Goal: Task Accomplishment & Management: Use online tool/utility

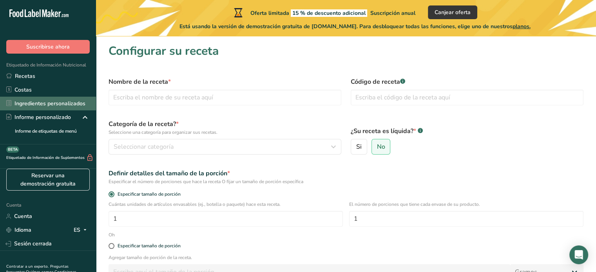
click at [58, 106] on font "Ingredientes personalizados" at bounding box center [50, 104] width 71 height 8
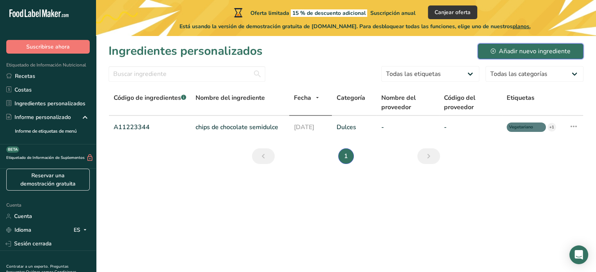
click at [492, 53] on icon at bounding box center [493, 51] width 5 height 5
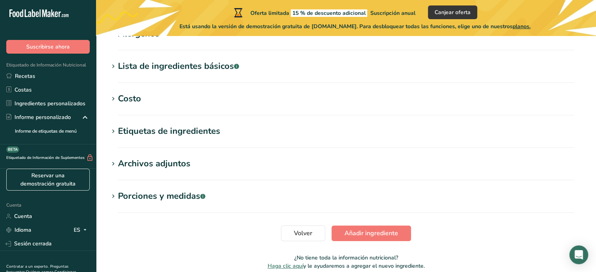
scroll to position [310, 0]
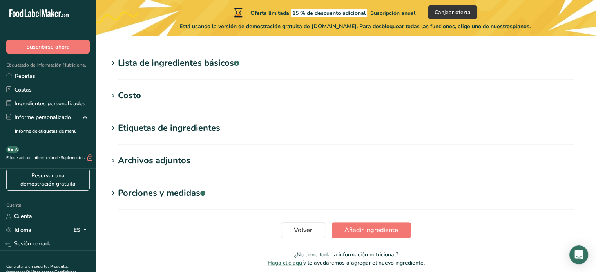
click at [200, 137] on section "Etiquetas de ingredientes Añadir etiquetas Etiquetas estándar Etiquetas persona…" at bounding box center [346, 133] width 475 height 23
click at [130, 129] on font "Etiquetas de ingredientes" at bounding box center [169, 128] width 102 height 12
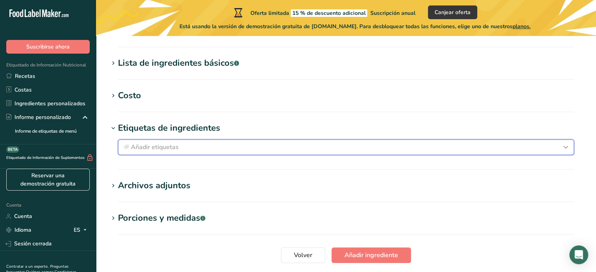
click at [147, 144] on font "Añadir etiquetas" at bounding box center [155, 147] width 48 height 9
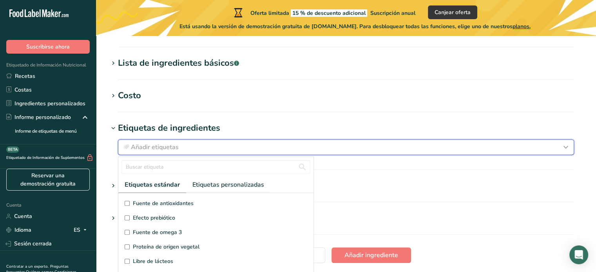
scroll to position [5, 0]
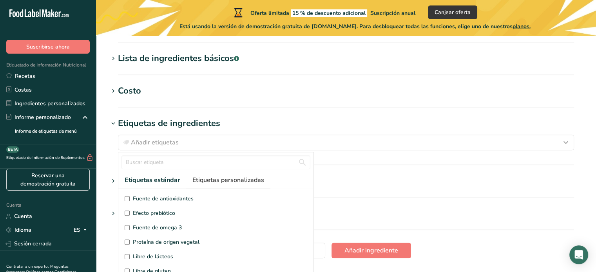
click at [228, 177] on font "Etiquetas personalizadas" at bounding box center [228, 180] width 72 height 9
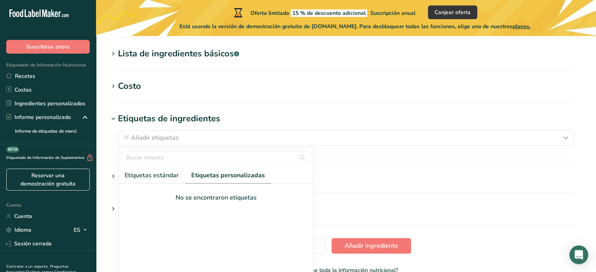
click at [364, 195] on section "Añadir nuevo ingrediente Hoja de datos del ingrediente .a-a{fill:#347362;}.b-a{…" at bounding box center [346, 5] width 500 height 579
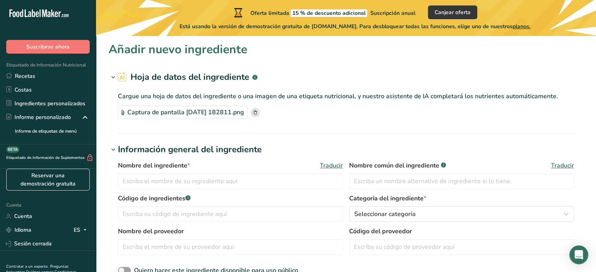
scroll to position [0, 0]
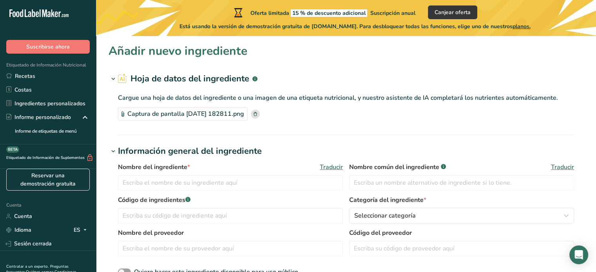
click at [114, 77] on icon at bounding box center [113, 79] width 7 height 11
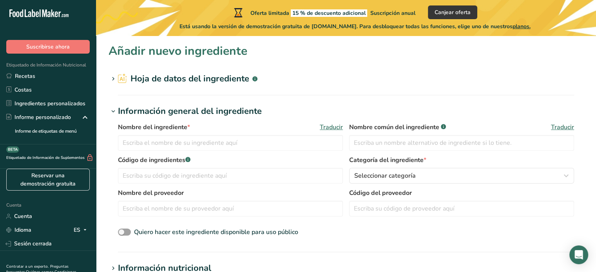
click at [114, 77] on icon at bounding box center [113, 79] width 7 height 11
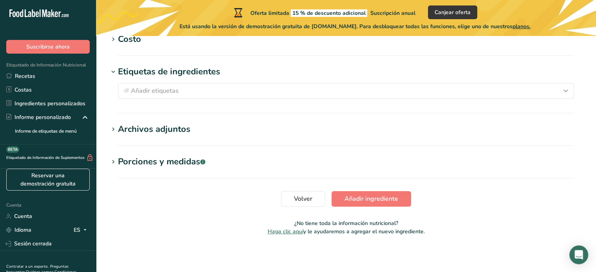
scroll to position [368, 0]
click at [187, 127] on font "Archivos adjuntos" at bounding box center [154, 129] width 73 height 12
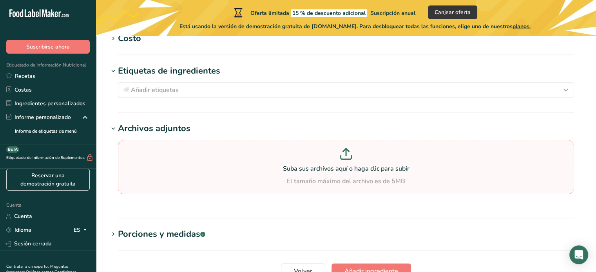
scroll to position [441, 0]
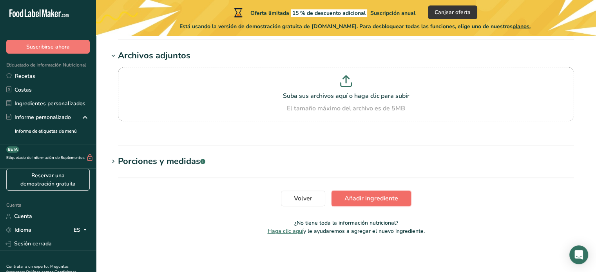
click at [347, 196] on font "Añadir ingrediente" at bounding box center [371, 198] width 54 height 9
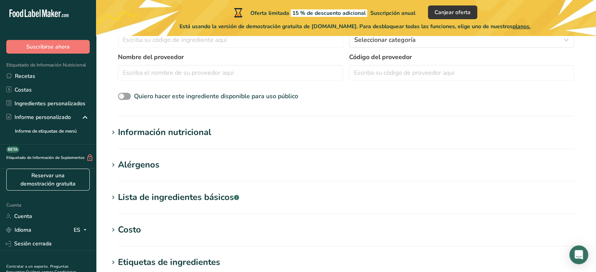
scroll to position [0, 0]
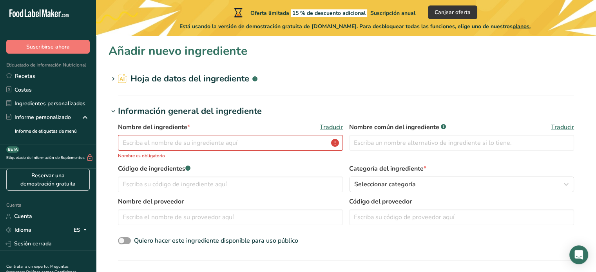
click at [223, 80] on font "Hoja de datos del ingrediente" at bounding box center [190, 79] width 119 height 12
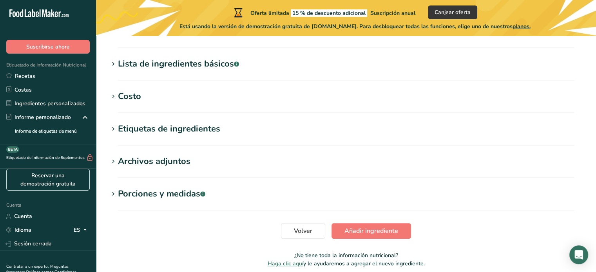
scroll to position [351, 0]
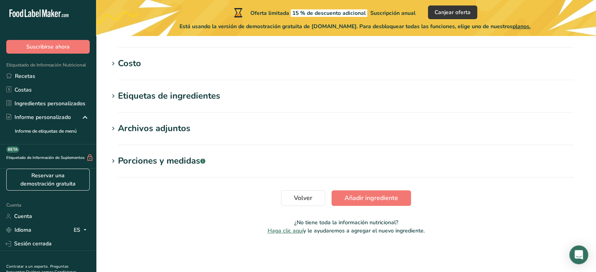
click at [333, 155] on h1 "Porciones y medidas .a-a{fill:#347362;}.b-a{fill:#fff;}" at bounding box center [346, 161] width 475 height 13
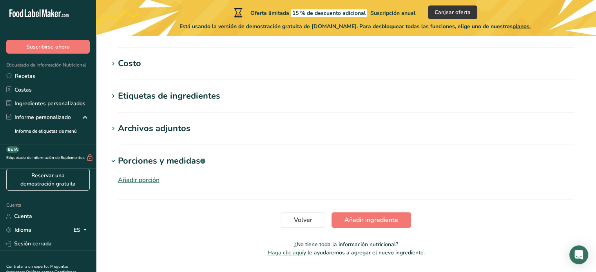
click at [194, 130] on h1 "Archivos adjuntos" at bounding box center [346, 128] width 475 height 13
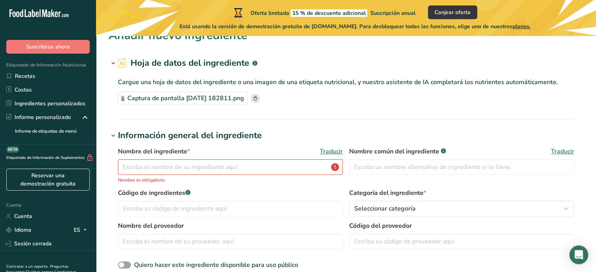
scroll to position [11, 0]
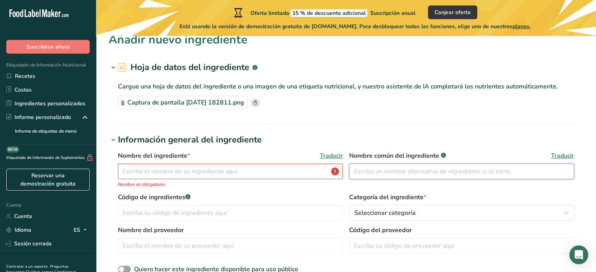
click at [383, 166] on input "text" at bounding box center [461, 172] width 225 height 16
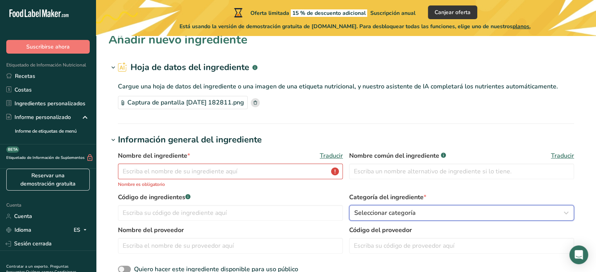
click at [390, 205] on button "Seleccionar categoría" at bounding box center [461, 213] width 225 height 16
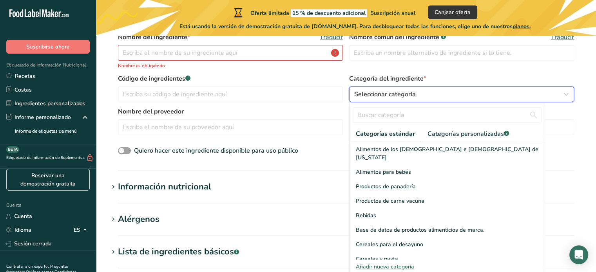
scroll to position [131, 0]
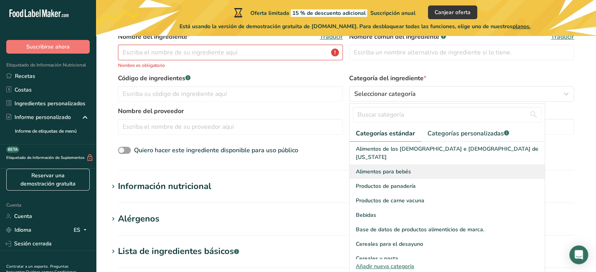
click at [397, 168] on div "Alimentos para bebés" at bounding box center [447, 172] width 195 height 15
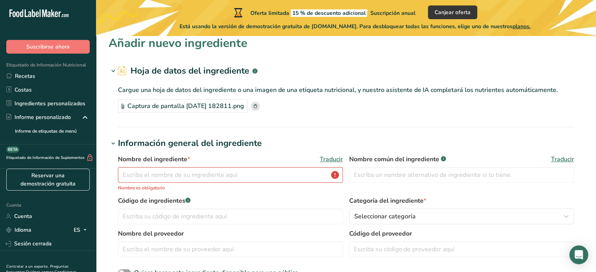
scroll to position [0, 0]
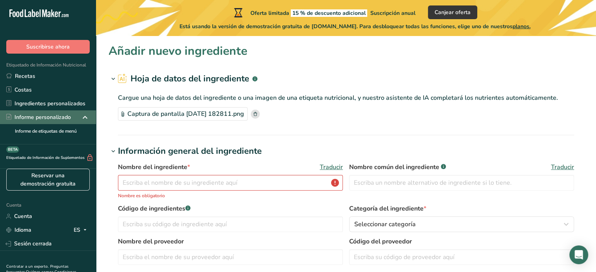
click at [80, 117] on icon at bounding box center [84, 118] width 9 height 14
click at [80, 116] on icon at bounding box center [84, 118] width 9 height 14
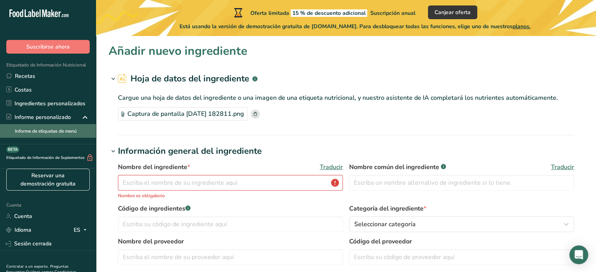
click at [81, 129] on link "Informe de etiquetas de menú" at bounding box center [48, 131] width 96 height 14
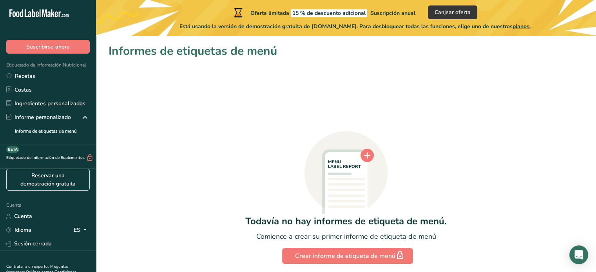
scroll to position [29, 0]
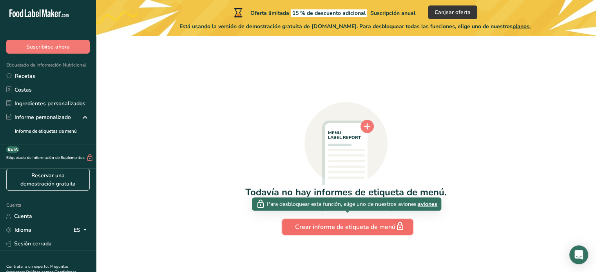
click at [309, 228] on font "Crear informe de etiqueta de menú" at bounding box center [345, 227] width 100 height 9
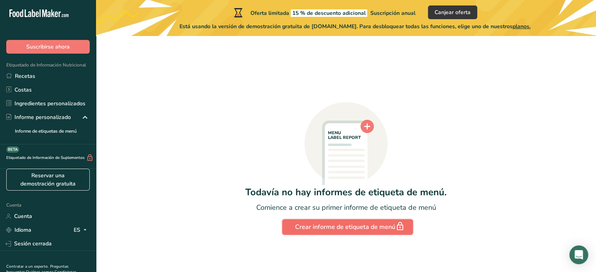
click at [309, 228] on font "Crear informe de etiqueta de menú" at bounding box center [345, 227] width 100 height 9
